Goal: Task Accomplishment & Management: Manage account settings

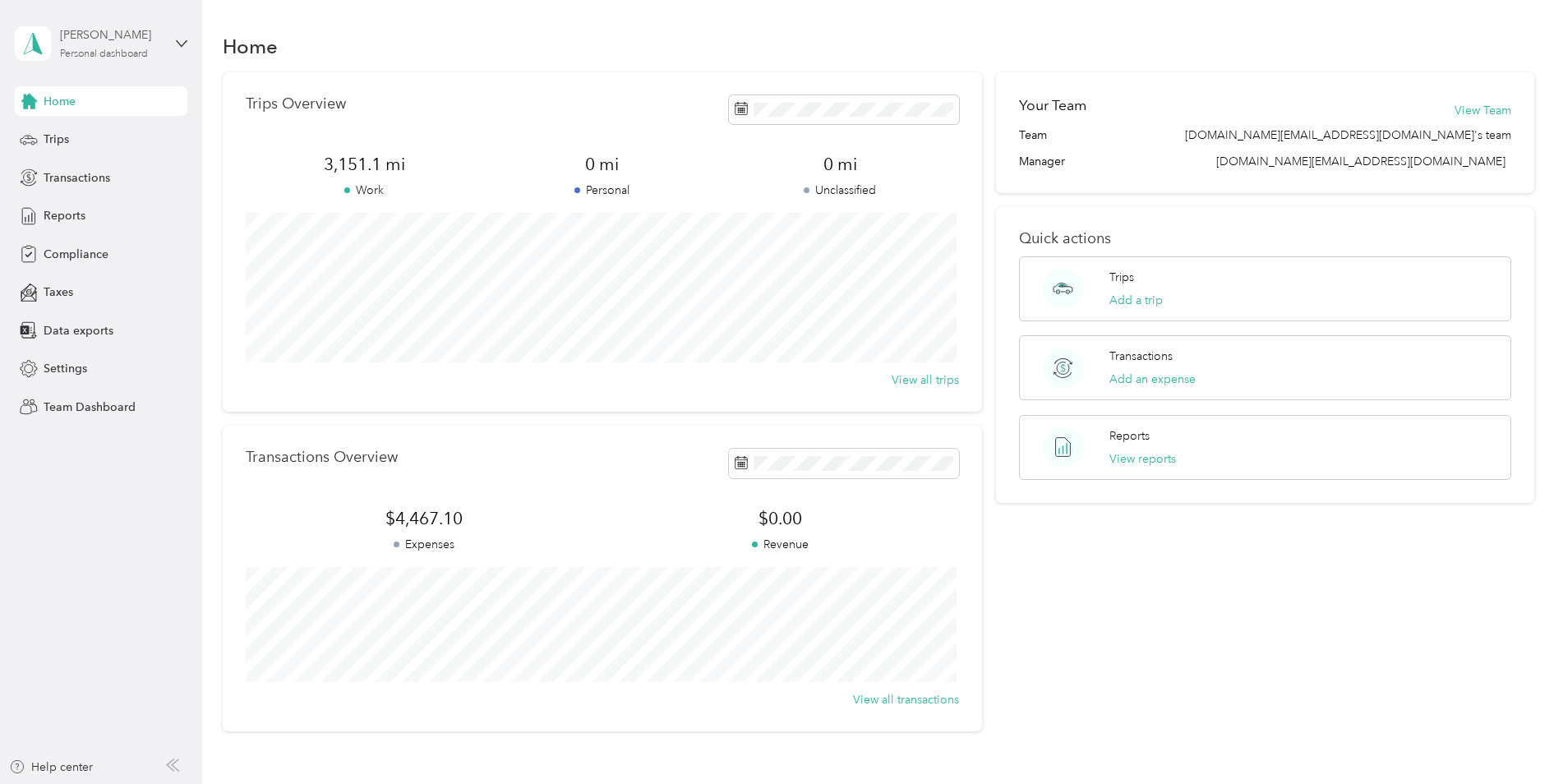
click at [102, 49] on div "[PERSON_NAME] Personal dashboard" at bounding box center [110, 42] width 102 height 33
click at [112, 132] on div "Team dashboard" at bounding box center [74, 134] width 87 height 17
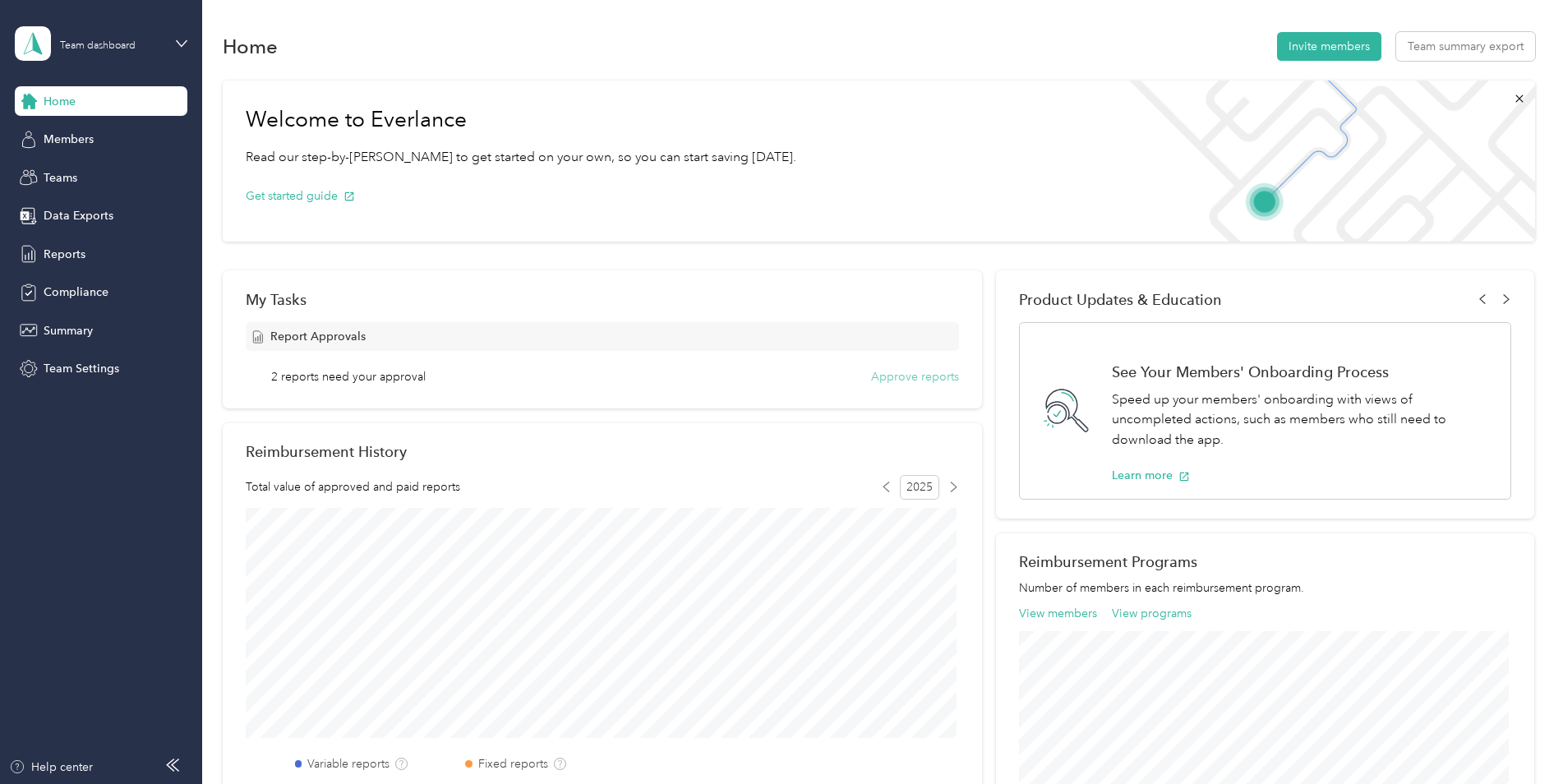
click at [903, 379] on button "Approve reports" at bounding box center [915, 376] width 87 height 17
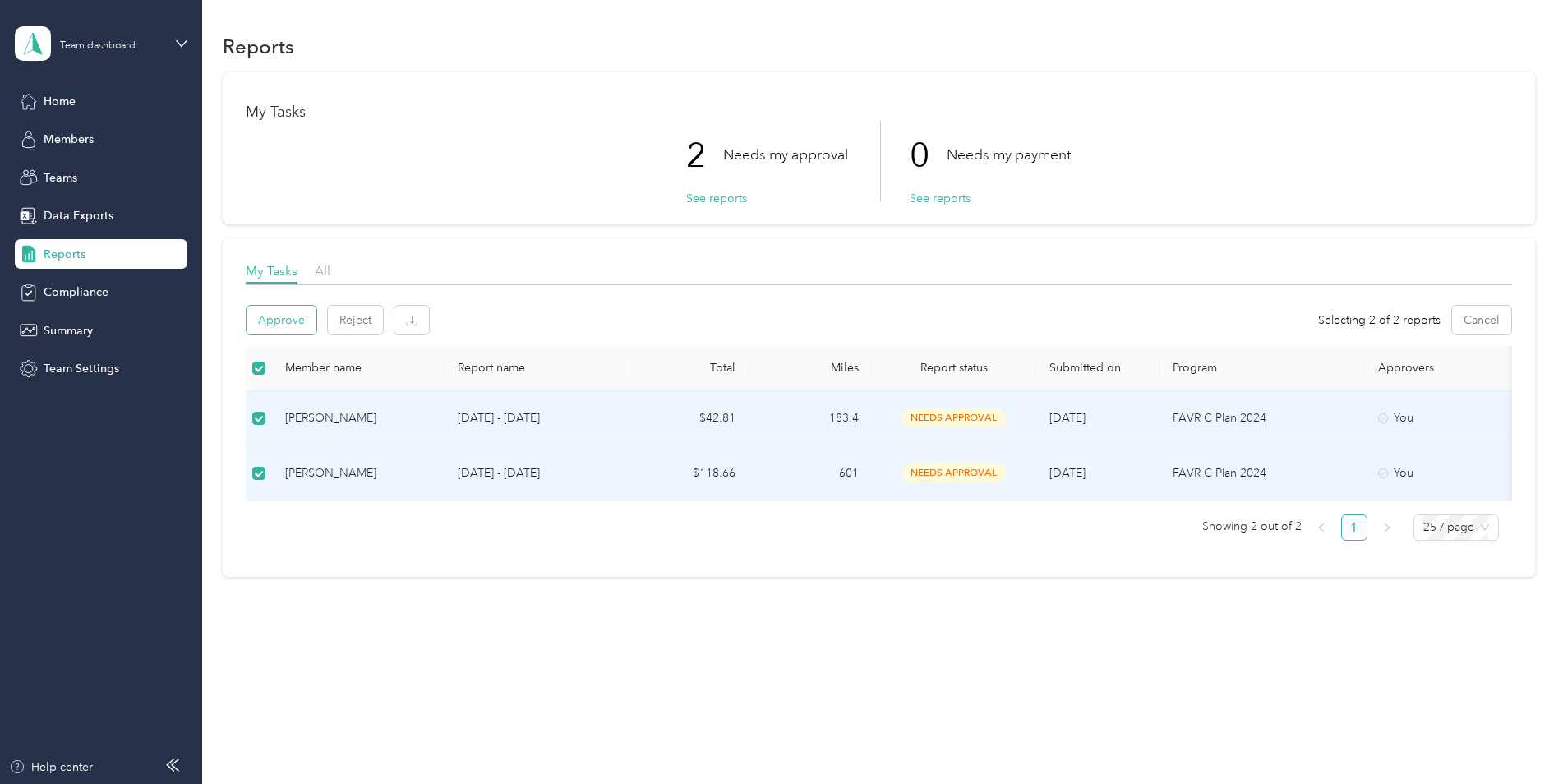
click at [272, 320] on button "Approve" at bounding box center [281, 320] width 70 height 29
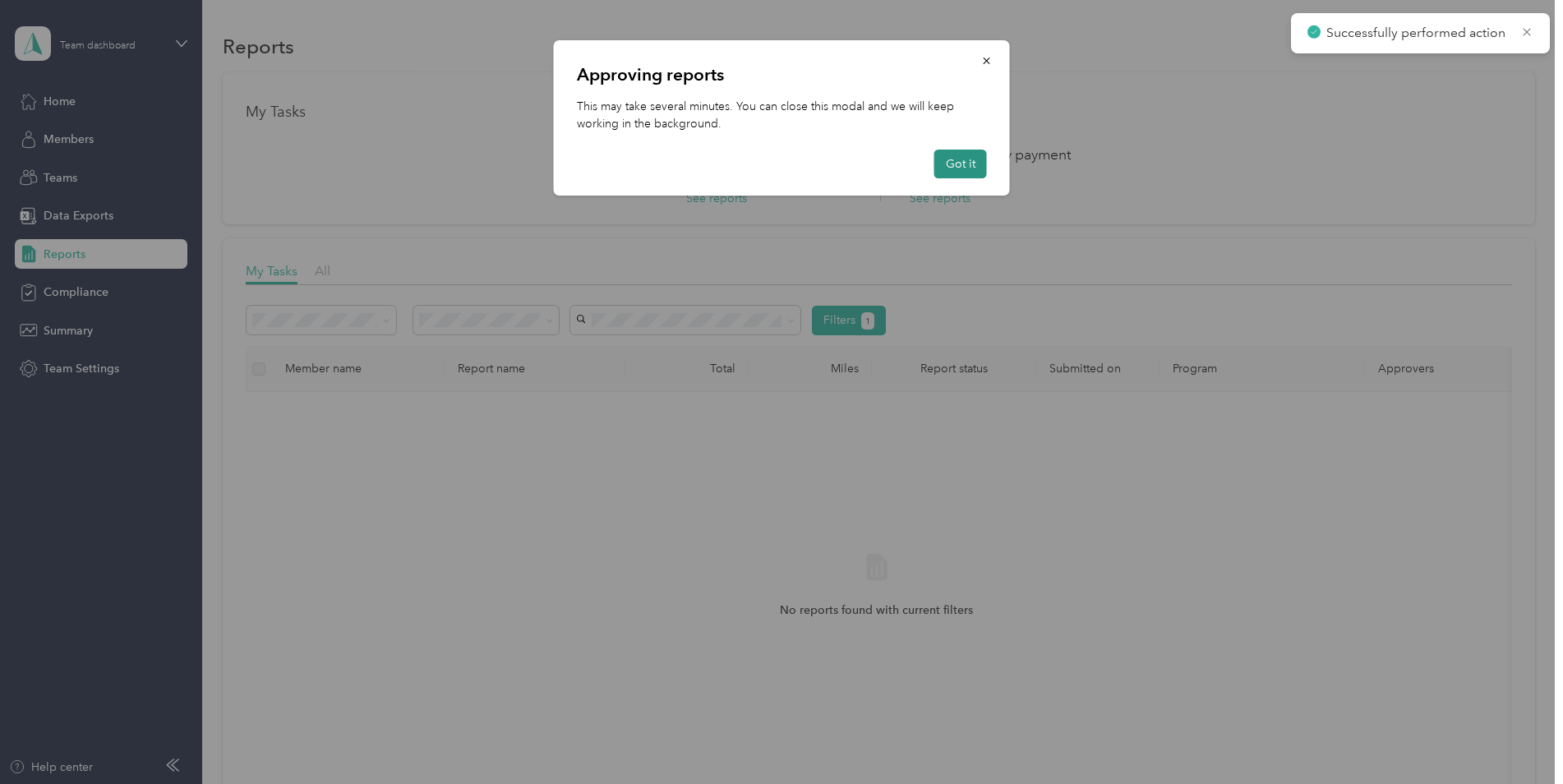
click at [955, 166] on button "Got it" at bounding box center [960, 163] width 53 height 29
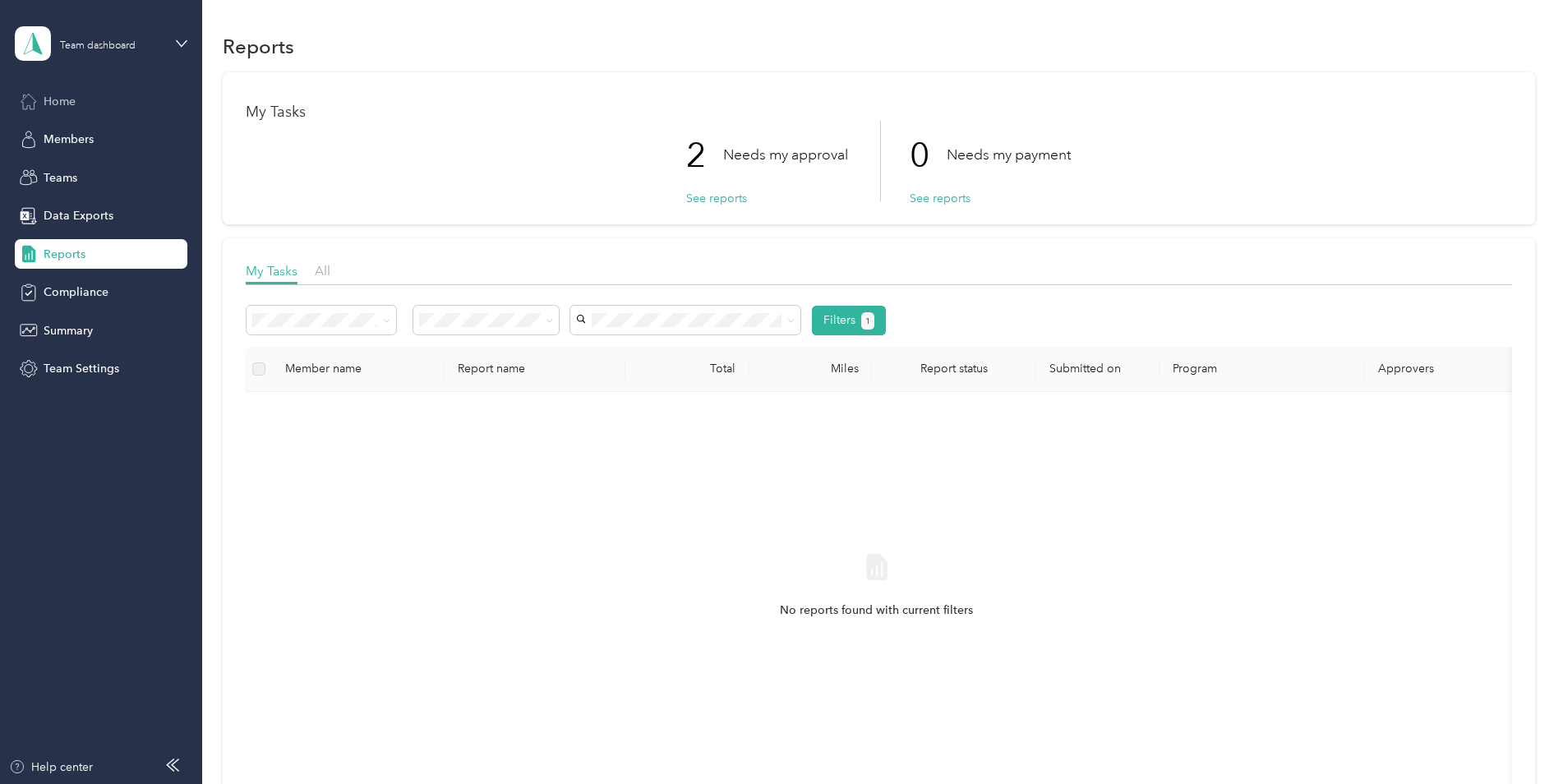
click at [41, 100] on div "Home" at bounding box center [101, 101] width 173 height 30
